Goal: Information Seeking & Learning: Check status

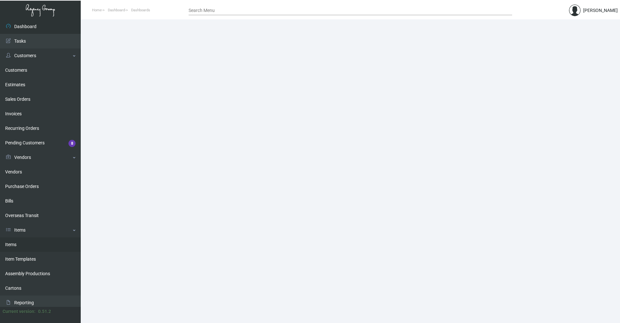
click at [26, 246] on link "Items" at bounding box center [40, 244] width 81 height 15
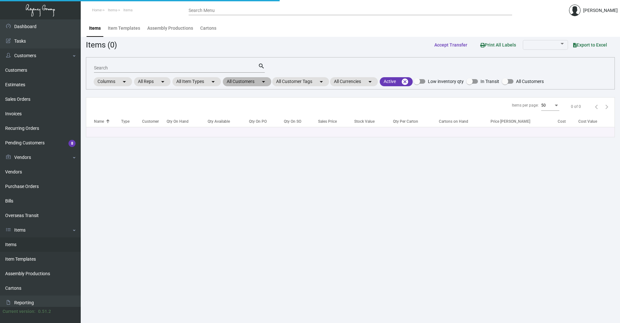
click at [264, 78] on mat-chip "All Customers arrow_drop_down" at bounding box center [247, 81] width 48 height 9
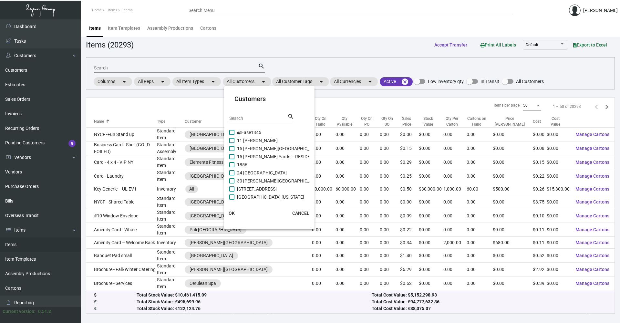
click at [254, 113] on div "Search" at bounding box center [258, 118] width 58 height 10
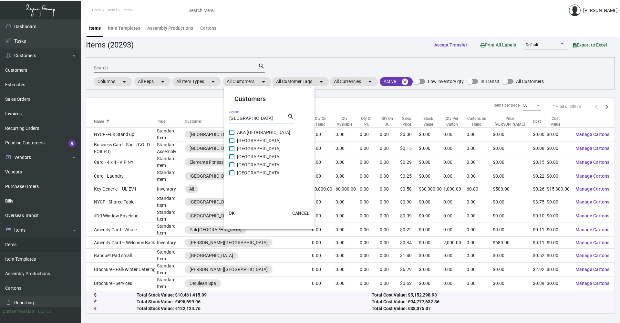
type input "[GEOGRAPHIC_DATA]"
click at [265, 171] on span "[GEOGRAPHIC_DATA]" at bounding box center [259, 173] width 44 height 8
click at [232, 175] on input "[GEOGRAPHIC_DATA]" at bounding box center [232, 175] width 0 height 0
checkbox input "true"
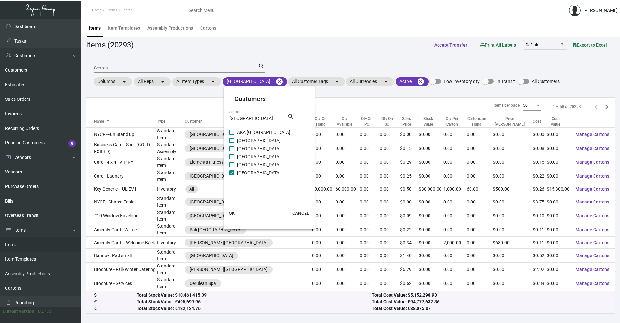
drag, startPoint x: 238, startPoint y: 205, endPoint x: 235, endPoint y: 211, distance: 6.1
click at [237, 208] on mat-card "Customers wall street Search search AKA [GEOGRAPHIC_DATA] [GEOGRAPHIC_DATA] [GE…" at bounding box center [269, 158] width 90 height 138
click at [235, 211] on button "OK" at bounding box center [232, 213] width 21 height 12
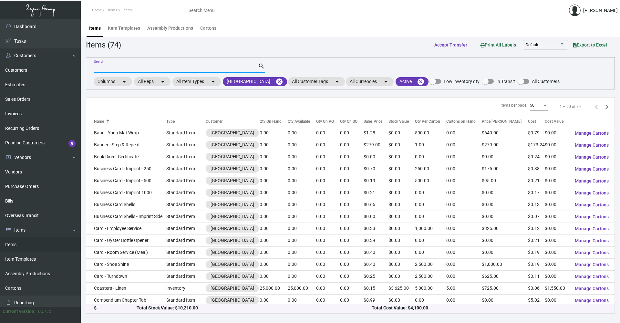
click at [190, 70] on input "Search" at bounding box center [176, 68] width 164 height 5
type input "i"
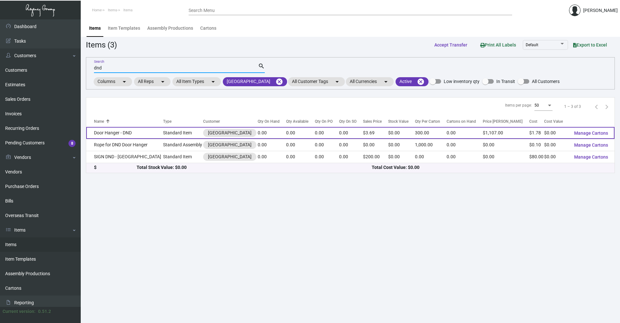
type input "dnd"
click at [178, 133] on td "Standard Item" at bounding box center [183, 133] width 40 height 12
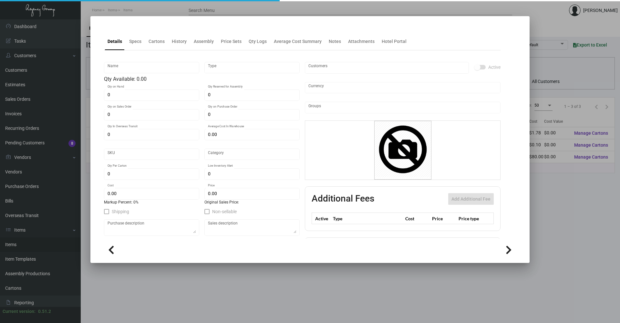
type input "Door Hanger - DND"
type input "Standard Item"
type input "$ 0.00"
type input "88Wall-Door Hanger-38"
type input "Standard"
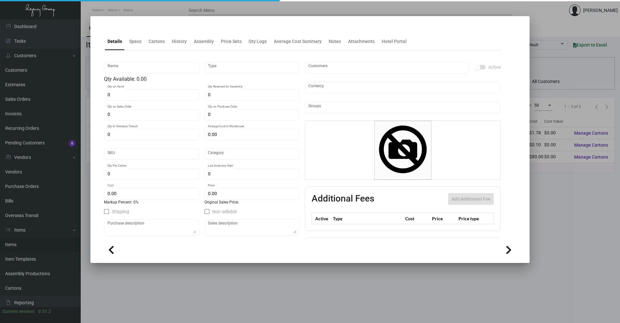
type input "300"
type input "50"
type input "$ 1.78"
type input "$ 3.69"
checkbox input "true"
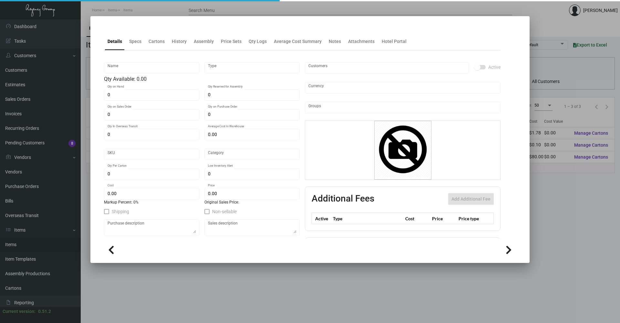
checkbox input "true"
type input "United States Dollar $"
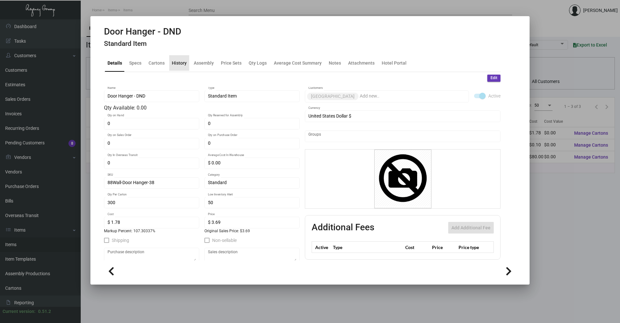
click at [183, 64] on div "History" at bounding box center [179, 62] width 15 height 7
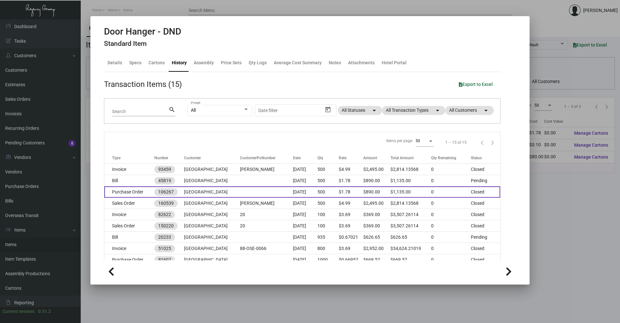
click at [152, 195] on td "Purchase Order" at bounding box center [129, 191] width 50 height 11
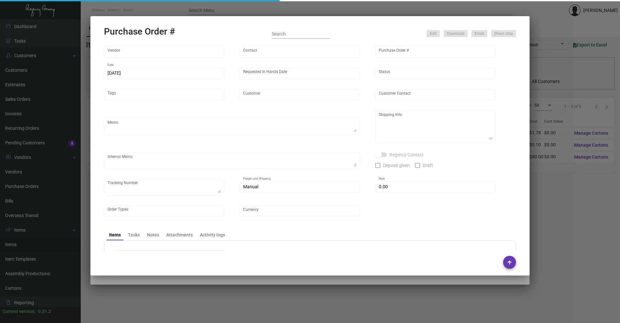
type input "[PERSON_NAME] Printing"
type input "[PERSON_NAME]"
type input "106267"
type input "[DATE]"
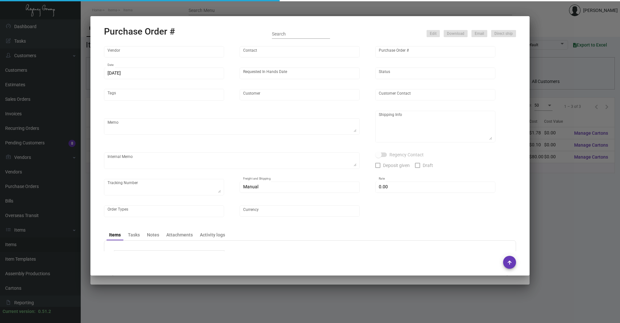
type input "[GEOGRAPHIC_DATA]"
type input "[PERSON_NAME]"
type textarea "PLEASE SEND PDF PROOFS TO OUR ART TEAM ; [EMAIL_ADDRESS][DOMAIN_NAME] WITH ME I…"
type textarea "[GEOGRAPHIC_DATA] - [PERSON_NAME] [STREET_ADDRESS][US_STATE]"
type textarea "7.11 - Proofs sent over; APPROVED. 7.17 - Requested for update / pending Vendor…"
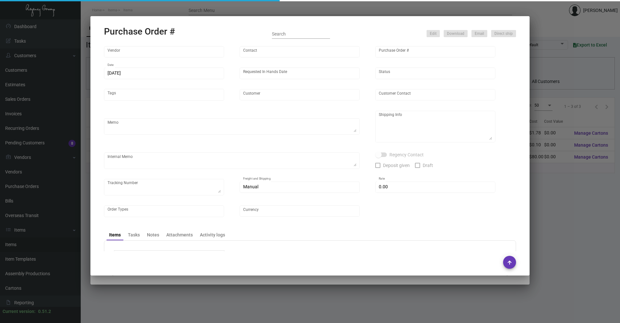
type input "$ 0.00"
type input "United States Dollar $"
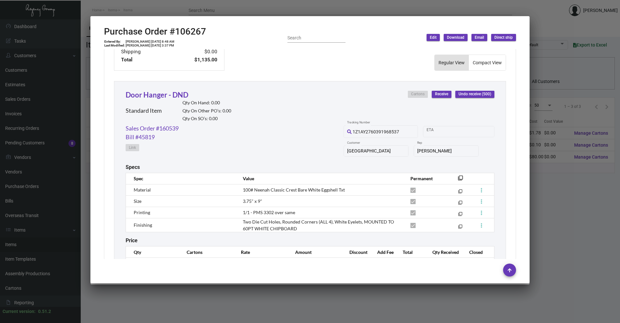
scroll to position [302, 0]
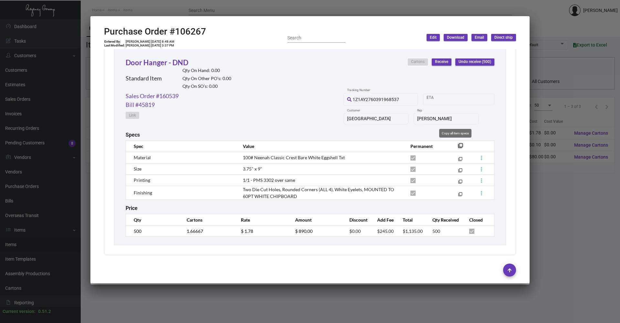
click at [300, 145] on mat-icon "filter_none" at bounding box center [460, 147] width 5 height 5
click at [159, 96] on link "Sales Order #160539" at bounding box center [152, 96] width 53 height 9
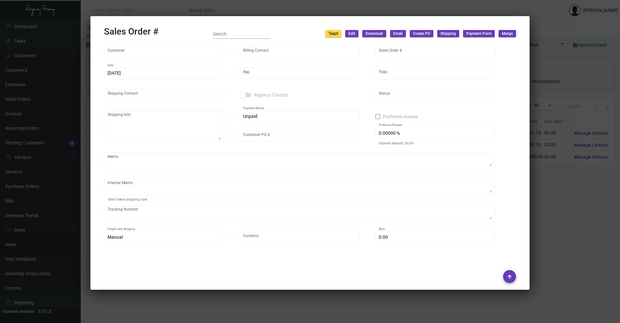
type input "[GEOGRAPHIC_DATA]"
type input "[PERSON_NAME]"
type input "160539"
type input "[DATE]"
type input "[PERSON_NAME]"
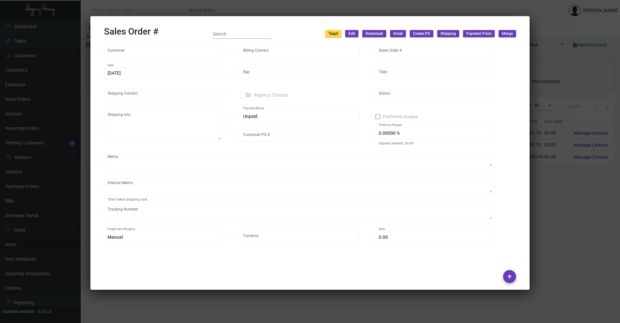
type input "[PERSON_NAME]"
type textarea "[GEOGRAPHIC_DATA] - [PERSON_NAME] [STREET_ADDRESS][US_STATE]"
type input "[PERSON_NAME]"
type textarea "[DATE] Shipped from [PERSON_NAME] Printing by UPS Ground Cost $22.56 Reprint 10…"
type input "United States Dollar $"
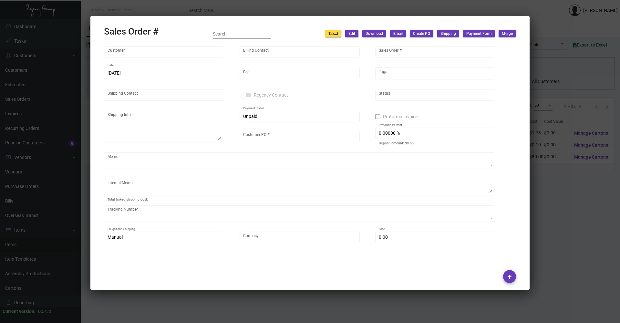
type input "$ 89.74"
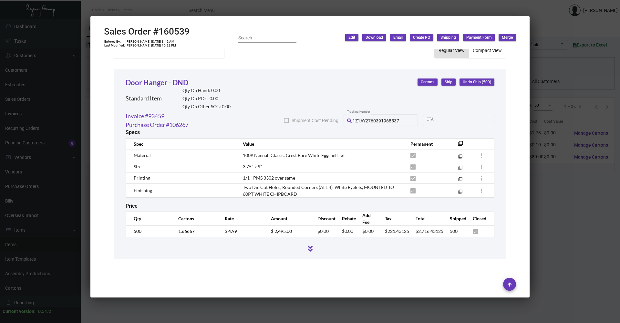
scroll to position [348, 0]
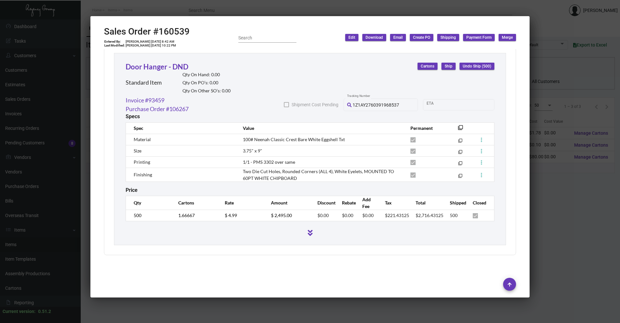
click at [244, 313] on div at bounding box center [310, 161] width 620 height 323
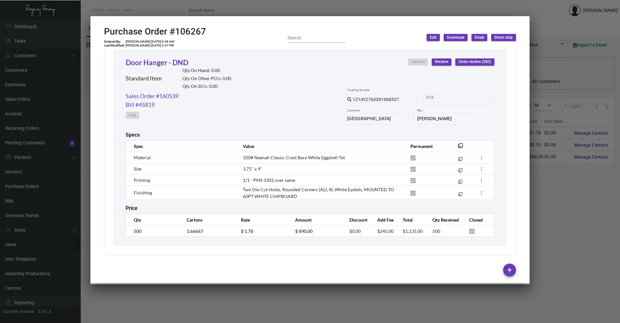
click at [245, 310] on div at bounding box center [310, 161] width 620 height 323
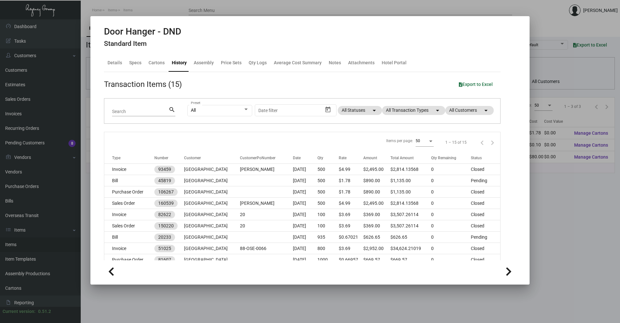
click at [245, 310] on div at bounding box center [310, 161] width 620 height 323
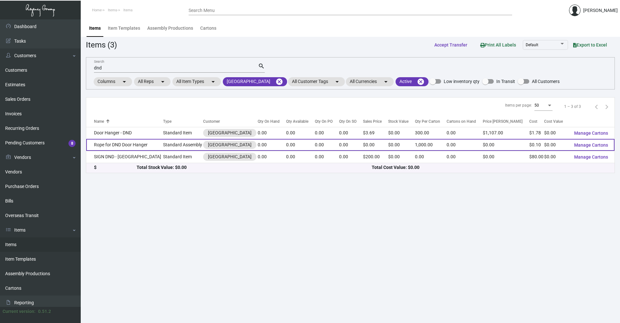
click at [129, 142] on td "Rope for DND Door Hanger" at bounding box center [124, 145] width 77 height 12
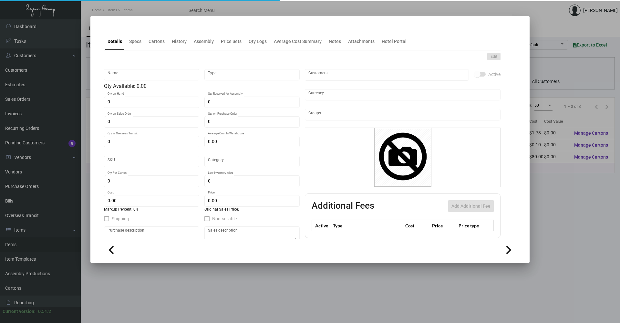
type input "Rope for DND Door Hanger"
type input "Standard Assembly"
type input "$ 0.00"
type input "Overseas"
type input "1,000"
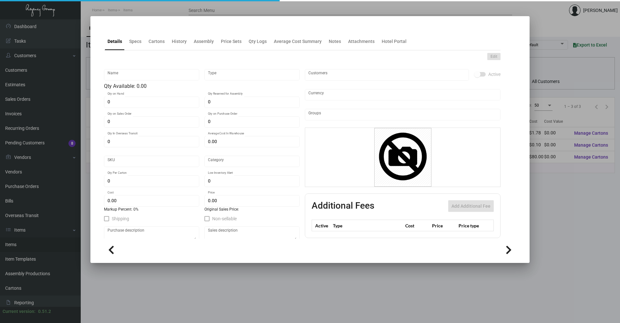
type input "$ 0.10"
type input "$ 0.00"
checkbox input "true"
type input "United States Dollar $"
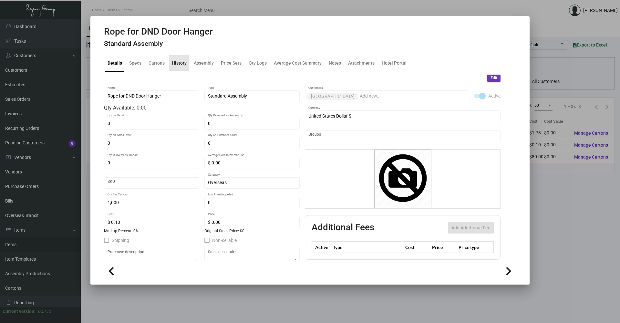
click at [172, 61] on div "History" at bounding box center [179, 62] width 15 height 7
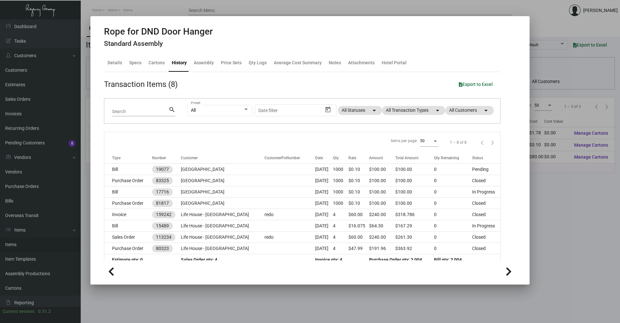
click at [300, 312] on div at bounding box center [310, 161] width 620 height 323
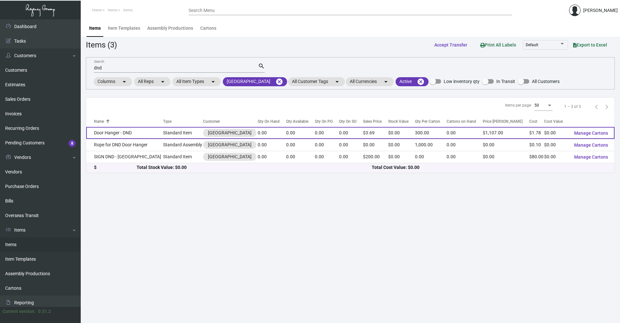
click at [128, 133] on td "Door Hanger - DND" at bounding box center [124, 133] width 77 height 12
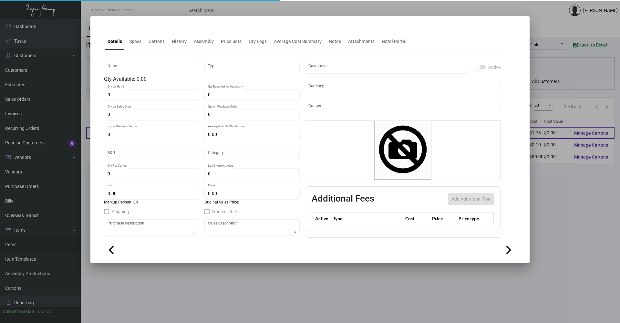
type input "Door Hanger - DND"
type input "Standard Item"
type input "$ 0.00"
type input "88Wall-Door Hanger-38"
type input "Standard"
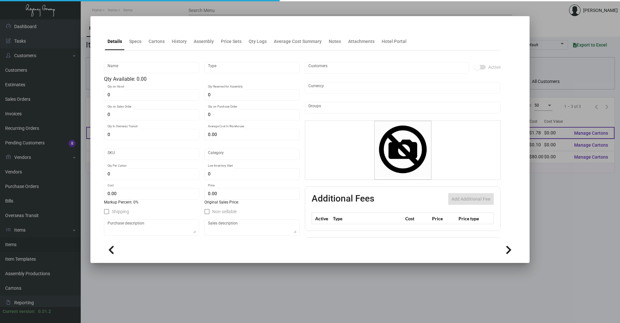
type input "300"
type input "50"
type input "$ 1.78"
type input "$ 3.69"
checkbox input "true"
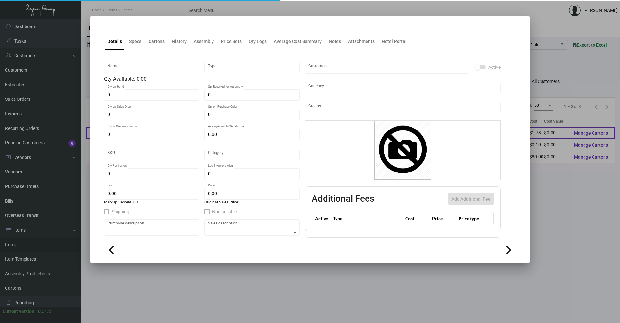
checkbox input "true"
type input "United States Dollar $"
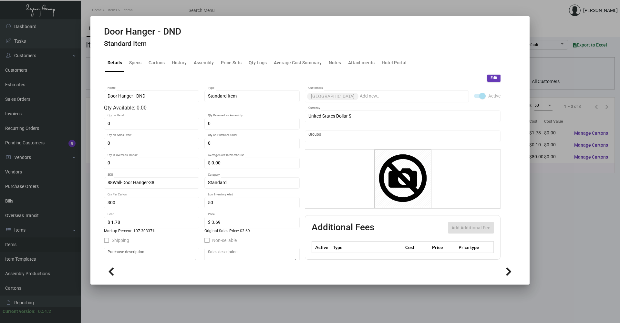
click at [189, 64] on div "Details Specs Cartons History Assembly Price Sets Qty Logs Average Cost Summary…" at bounding box center [302, 62] width 397 height 17
click at [183, 64] on div "History" at bounding box center [179, 62] width 15 height 7
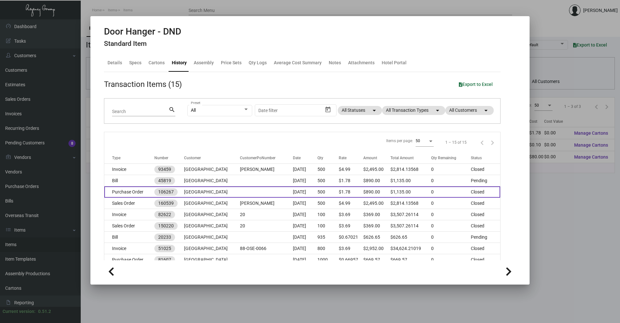
click at [188, 193] on td "[GEOGRAPHIC_DATA]" at bounding box center [212, 191] width 56 height 11
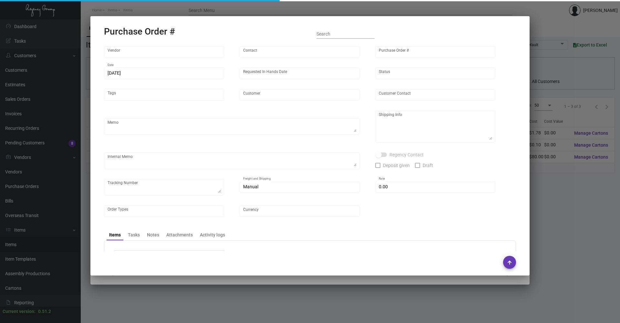
type input "[PERSON_NAME] Printing"
type input "[PERSON_NAME]"
type input "106267"
type input "[DATE]"
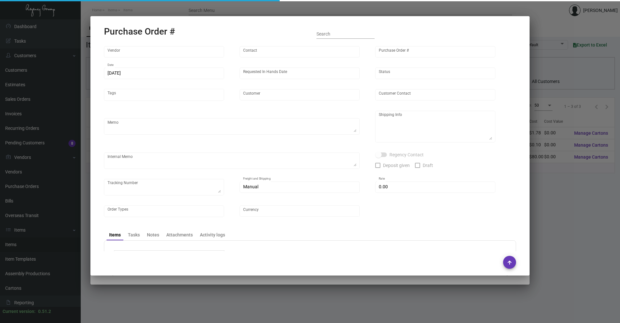
type input "[GEOGRAPHIC_DATA]"
type input "[PERSON_NAME]"
type textarea "PLEASE SEND PDF PROOFS TO OUR ART TEAM ; [EMAIL_ADDRESS][DOMAIN_NAME] WITH ME I…"
type textarea "[GEOGRAPHIC_DATA] - [PERSON_NAME] [STREET_ADDRESS][US_STATE]"
type textarea "7.11 - Proofs sent over; APPROVED. 7.17 - Requested for update / pending Vendor…"
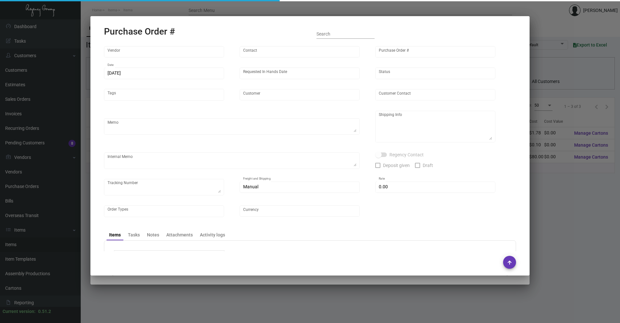
type input "$ 0.00"
type input "United States Dollar $"
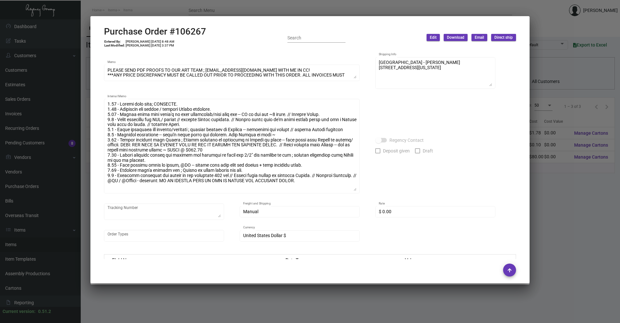
scroll to position [76, 0]
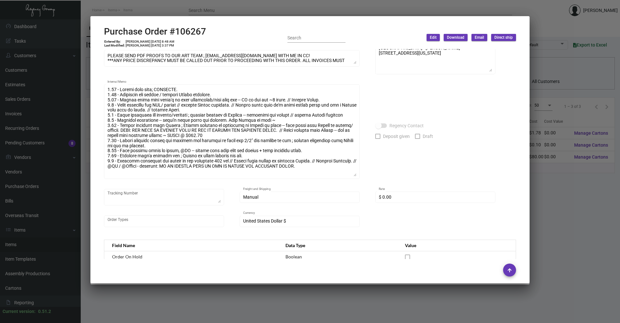
click at [300, 227] on div at bounding box center [310, 161] width 620 height 323
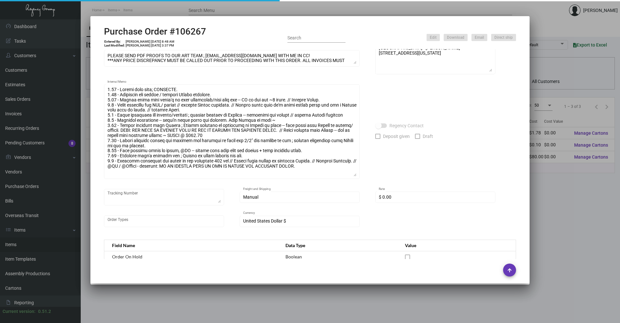
click at [300, 227] on div at bounding box center [310, 161] width 620 height 323
